Goal: Information Seeking & Learning: Learn about a topic

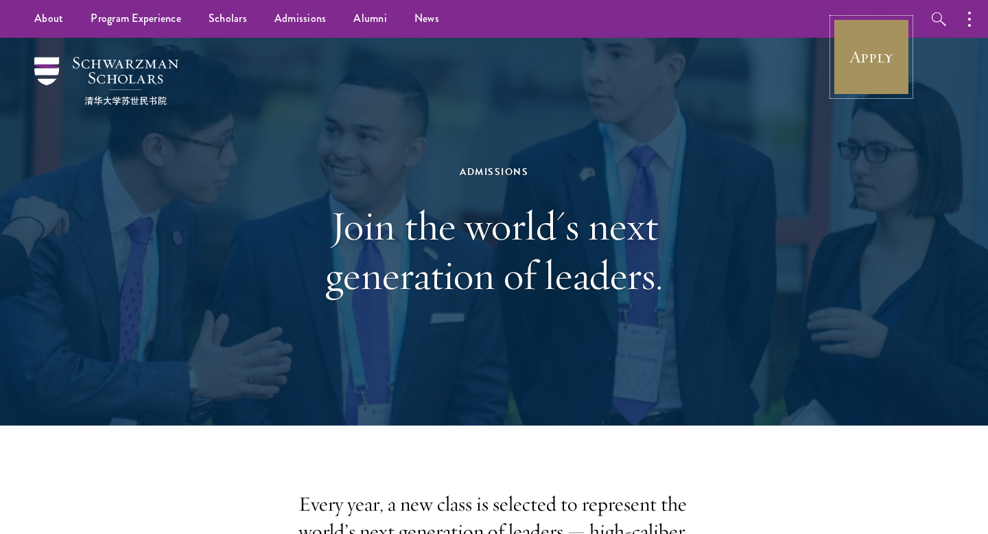
click at [855, 27] on link "Apply" at bounding box center [871, 57] width 77 height 77
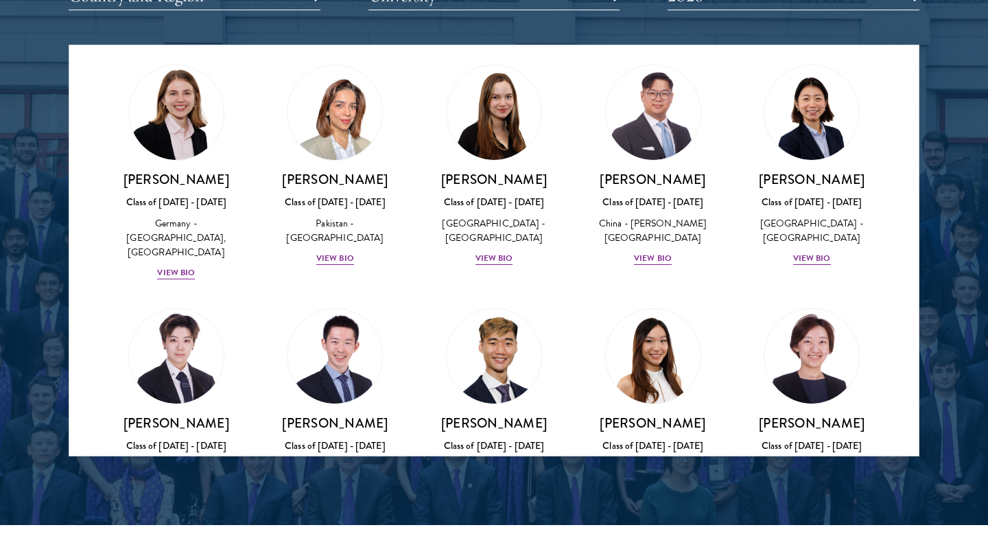
scroll to position [3473, 0]
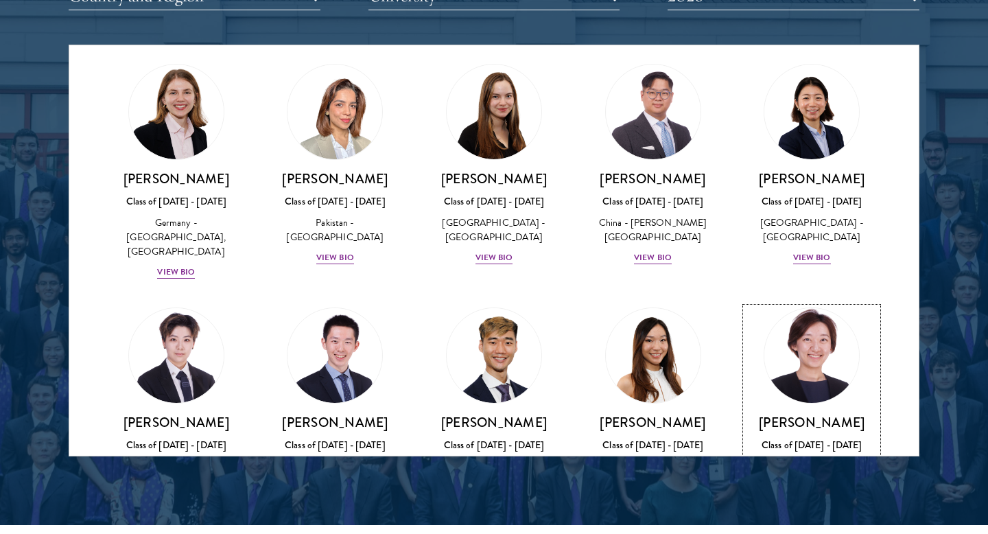
click at [819, 523] on div "View Bio" at bounding box center [812, 529] width 38 height 13
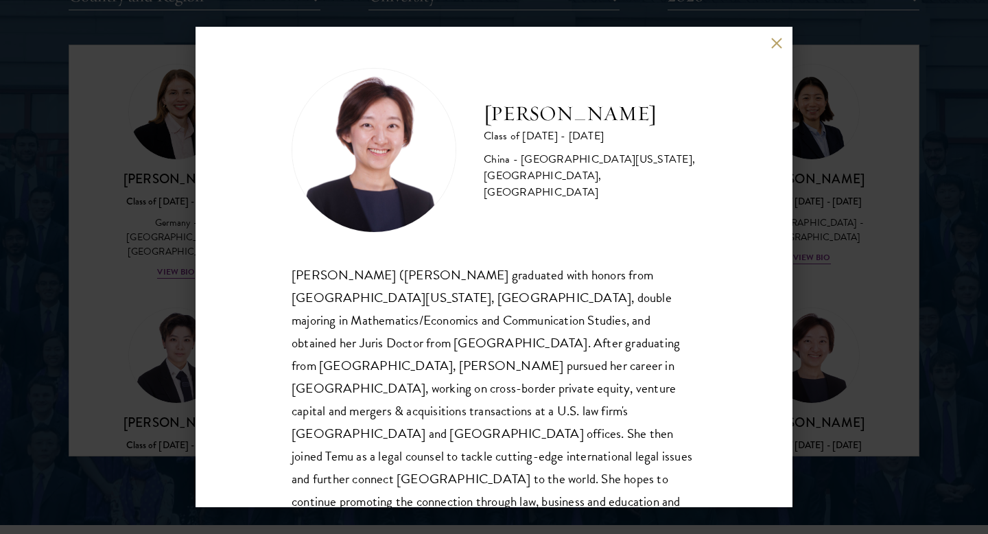
scroll to position [24, 0]
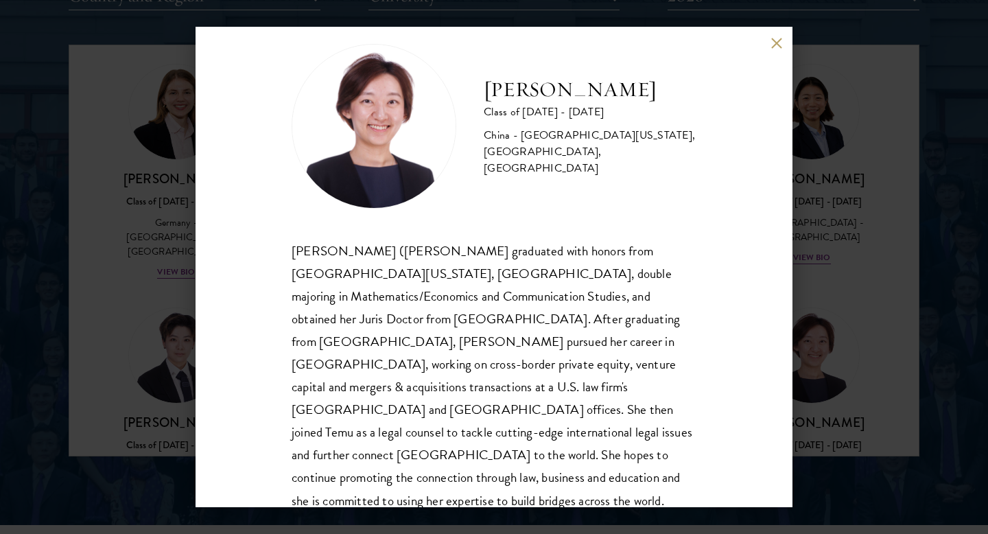
click at [854, 217] on div "[PERSON_NAME] Class of [DATE] - [DATE] [GEOGRAPHIC_DATA] - [GEOGRAPHIC_DATA][US…" at bounding box center [494, 267] width 988 height 534
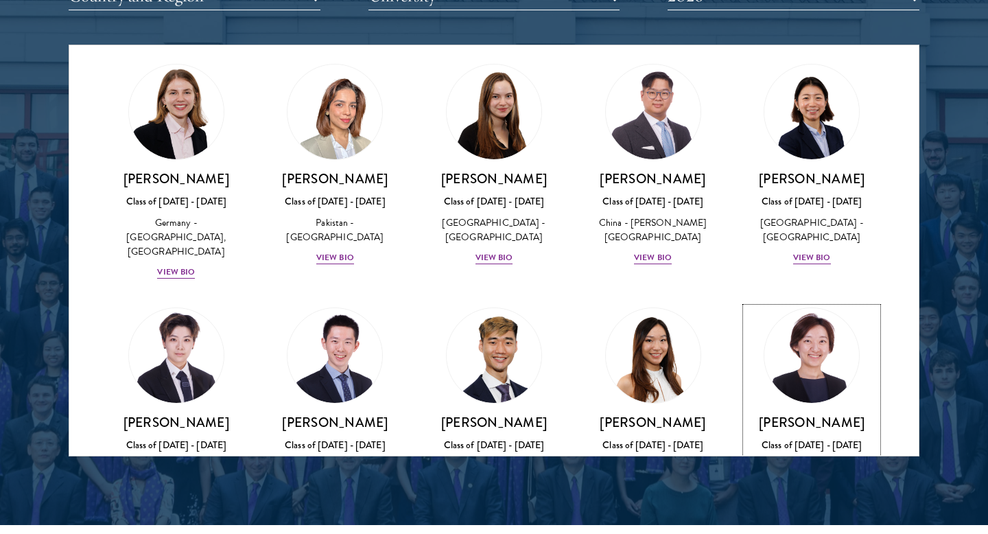
scroll to position [3470, 0]
